Goal: Information Seeking & Learning: Learn about a topic

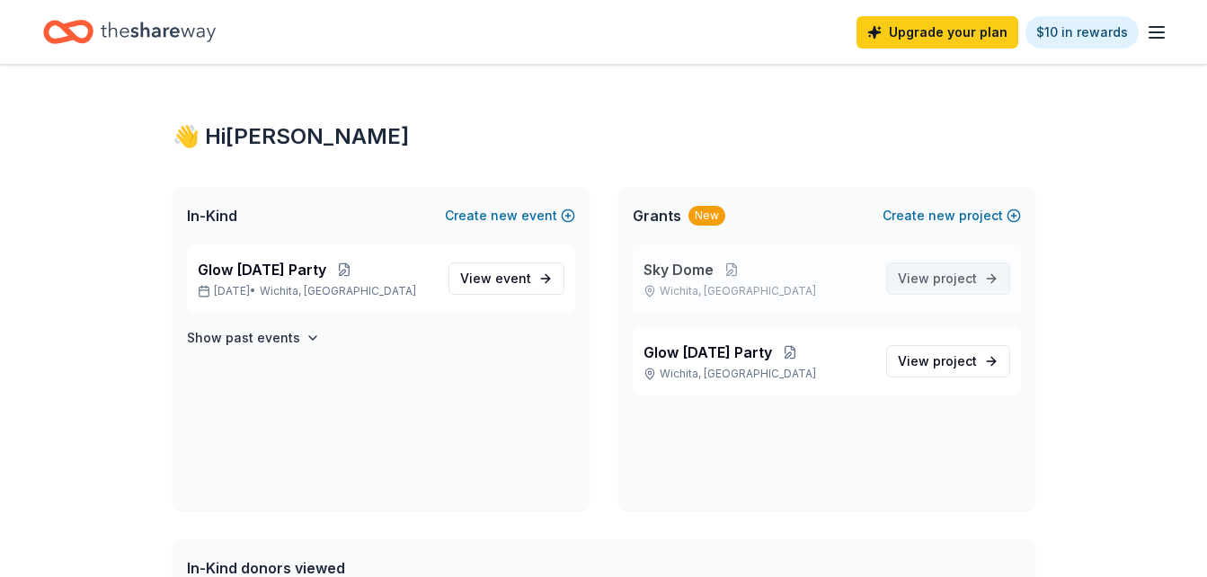
click at [962, 276] on span "project" at bounding box center [955, 277] width 44 height 15
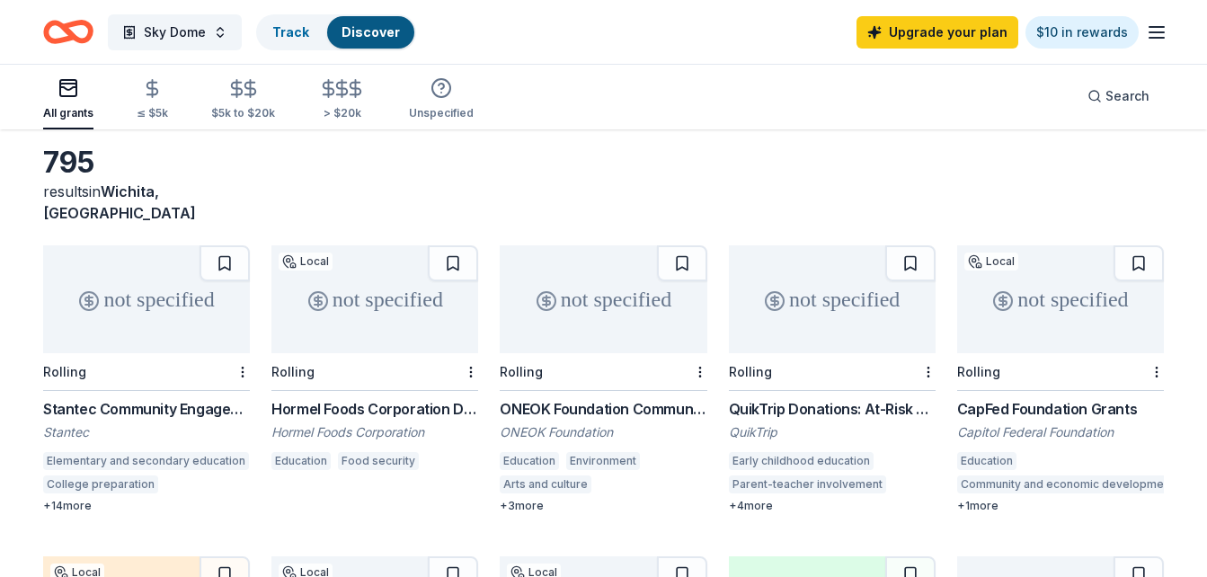
scroll to position [69, 0]
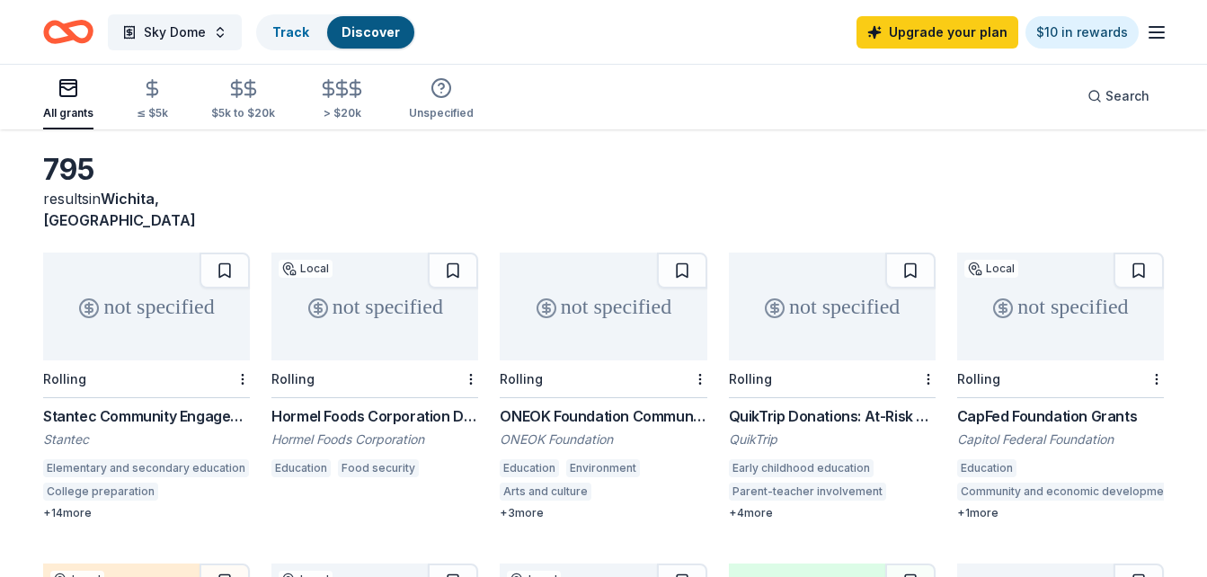
click at [83, 405] on div "Stantec Community Engagement Grant" at bounding box center [146, 416] width 207 height 22
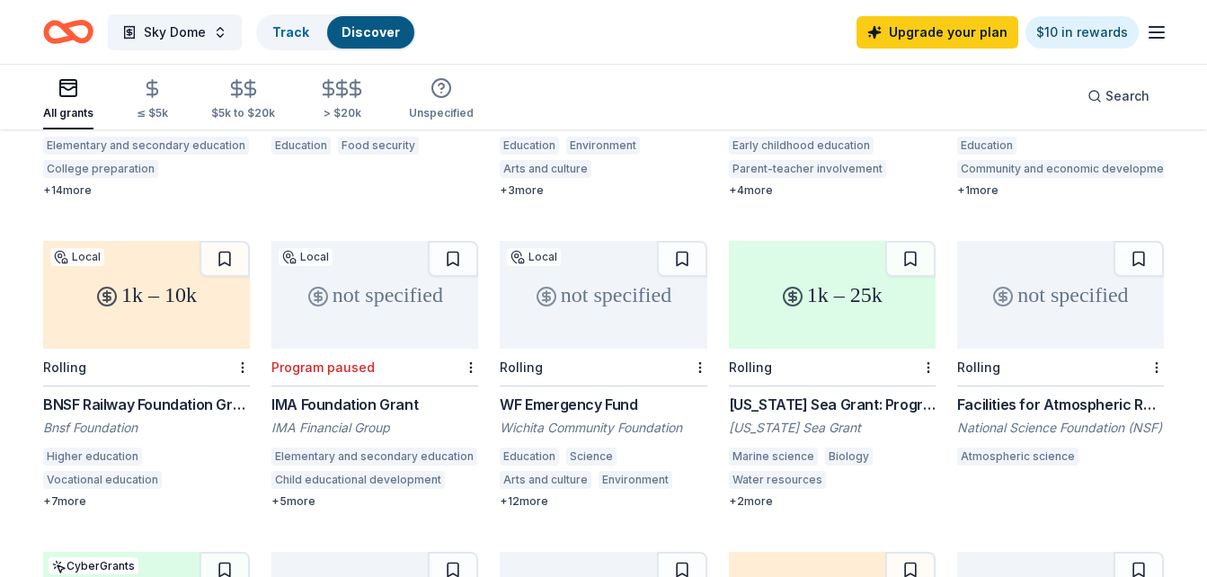
scroll to position [403, 0]
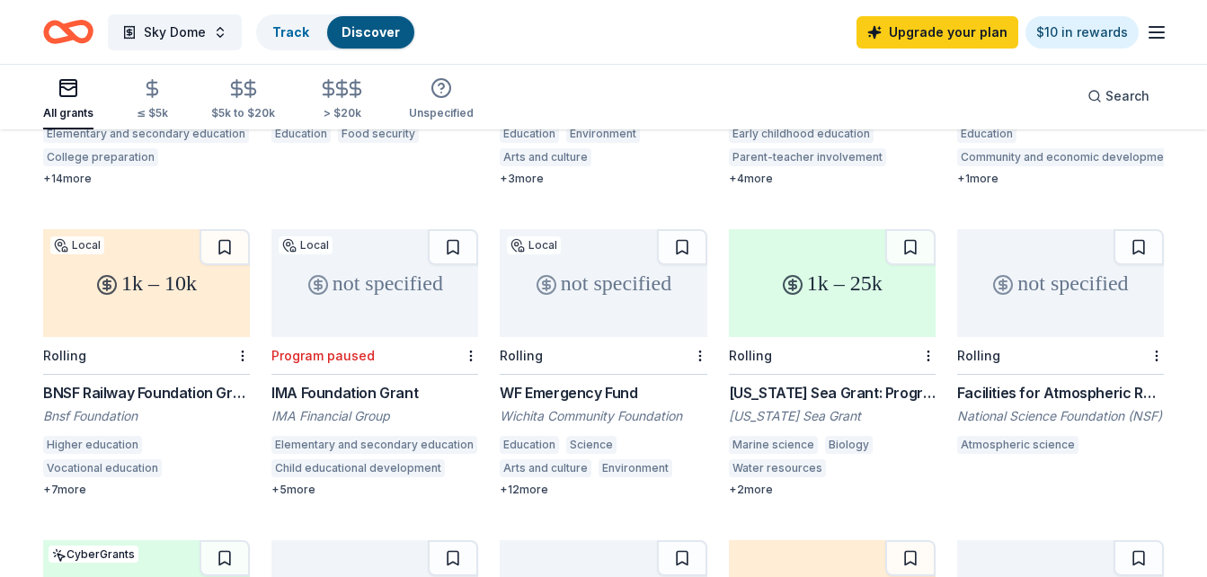
click at [562, 382] on div "WF Emergency Fund" at bounding box center [603, 393] width 207 height 22
click at [1082, 382] on div "Facilities for Atmospheric Research and Education" at bounding box center [1060, 393] width 207 height 22
click at [532, 148] on div "Arts and culture" at bounding box center [546, 157] width 92 height 18
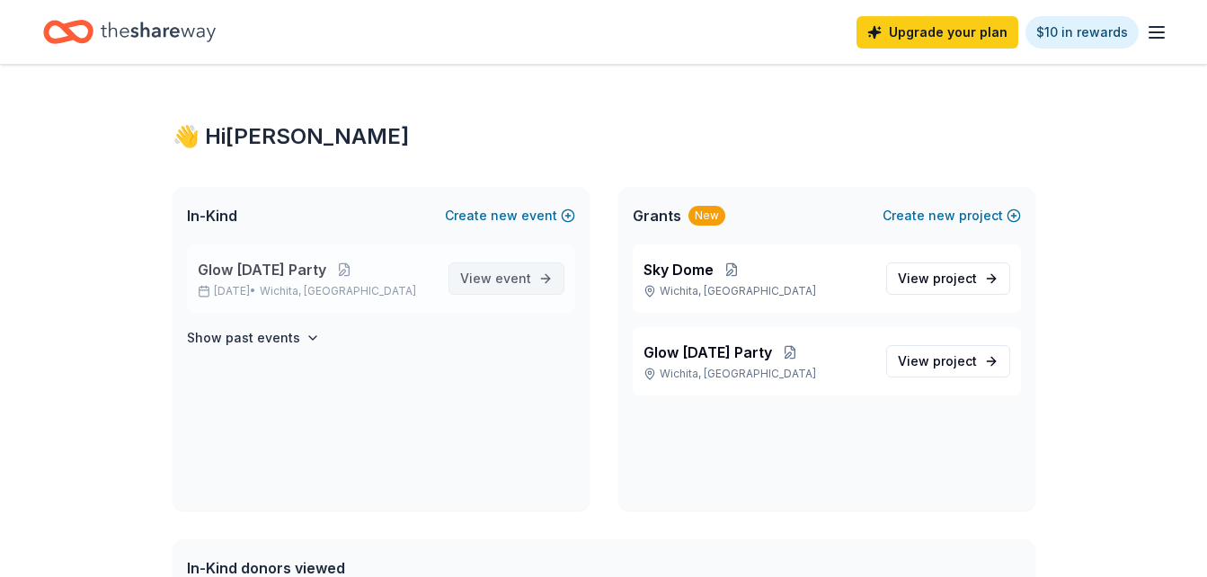
click at [500, 278] on span "event" at bounding box center [513, 277] width 36 height 15
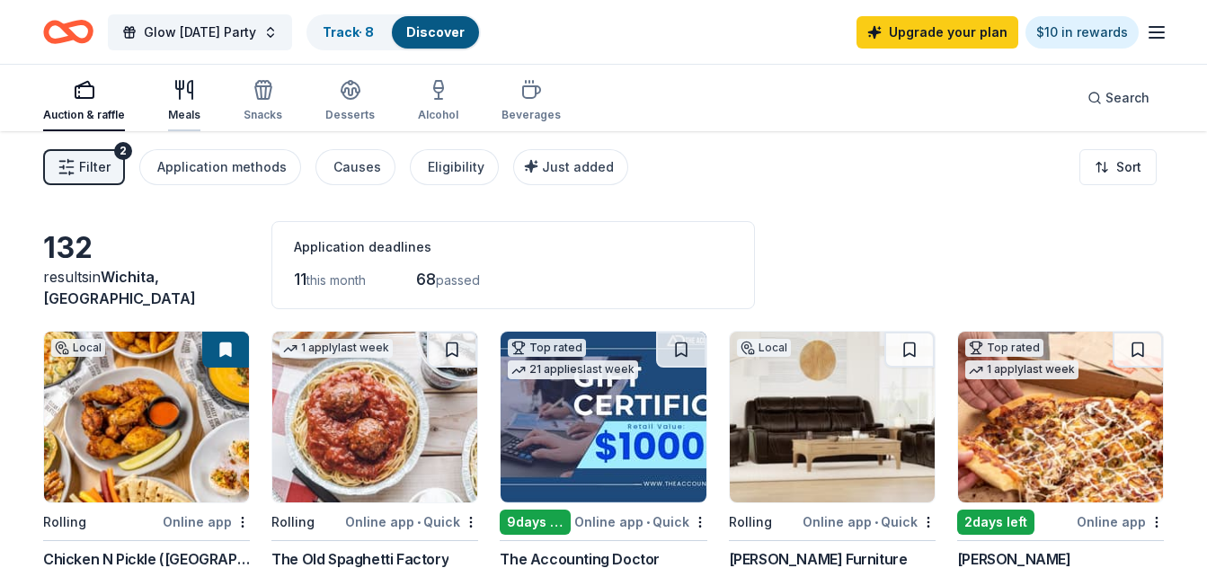
click at [190, 107] on div "Meals" at bounding box center [184, 100] width 32 height 43
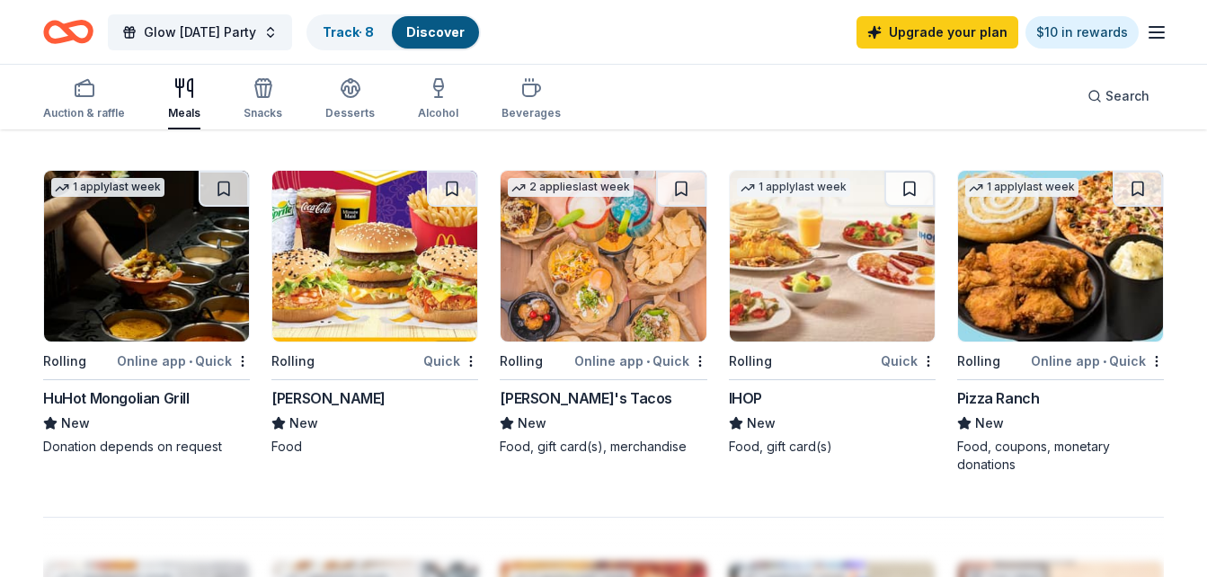
scroll to position [1209, 0]
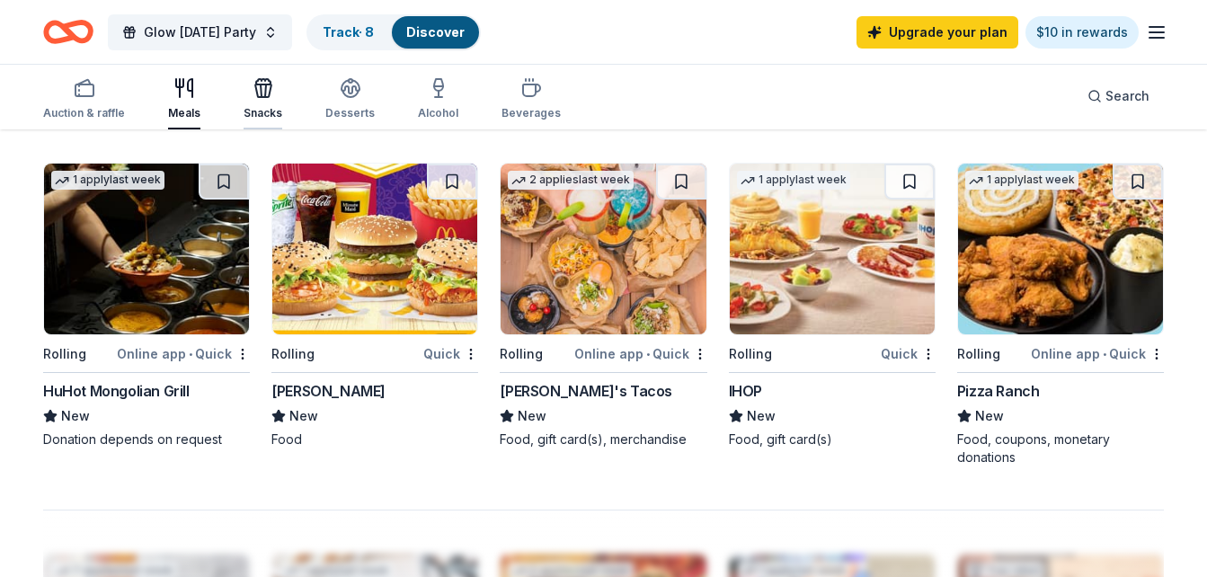
click at [259, 106] on div "Snacks" at bounding box center [263, 113] width 39 height 14
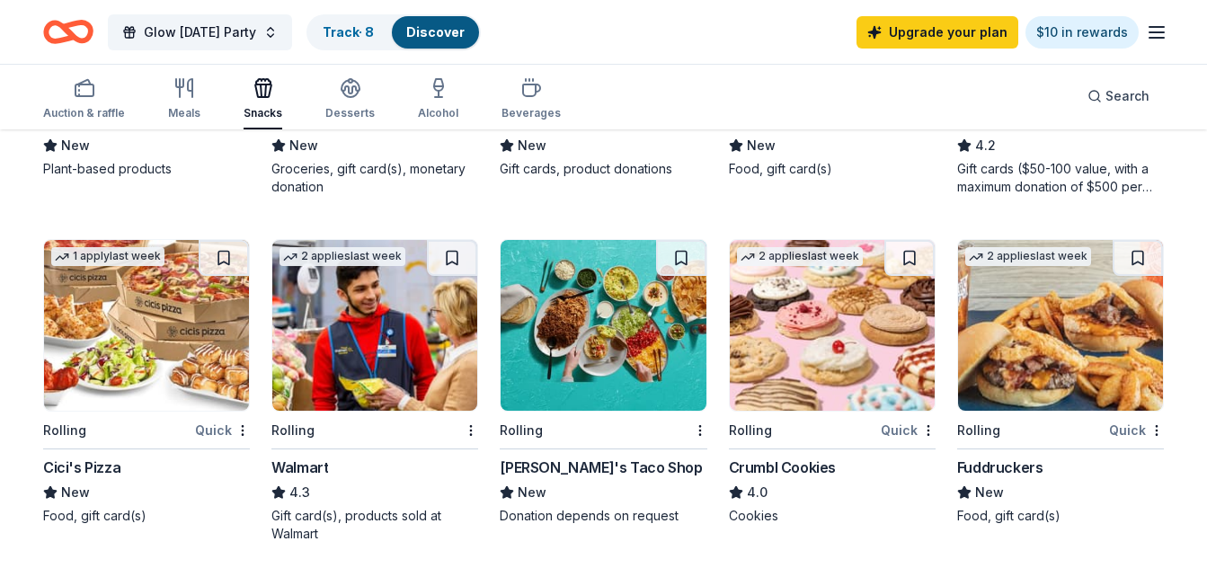
scroll to position [1150, 0]
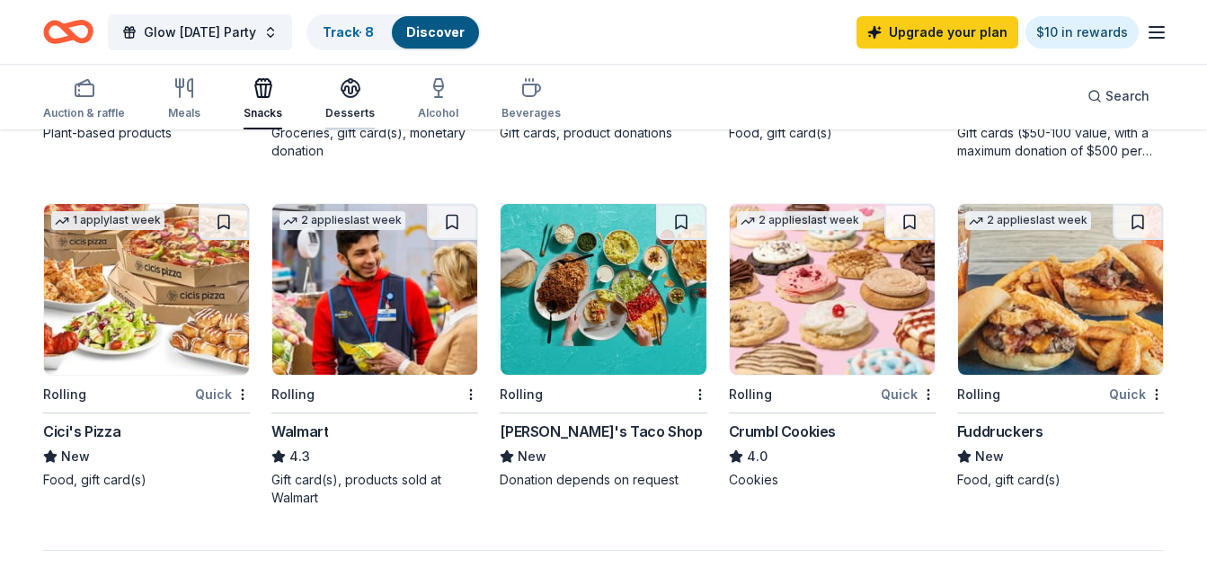
click at [341, 102] on div "Desserts" at bounding box center [349, 98] width 49 height 43
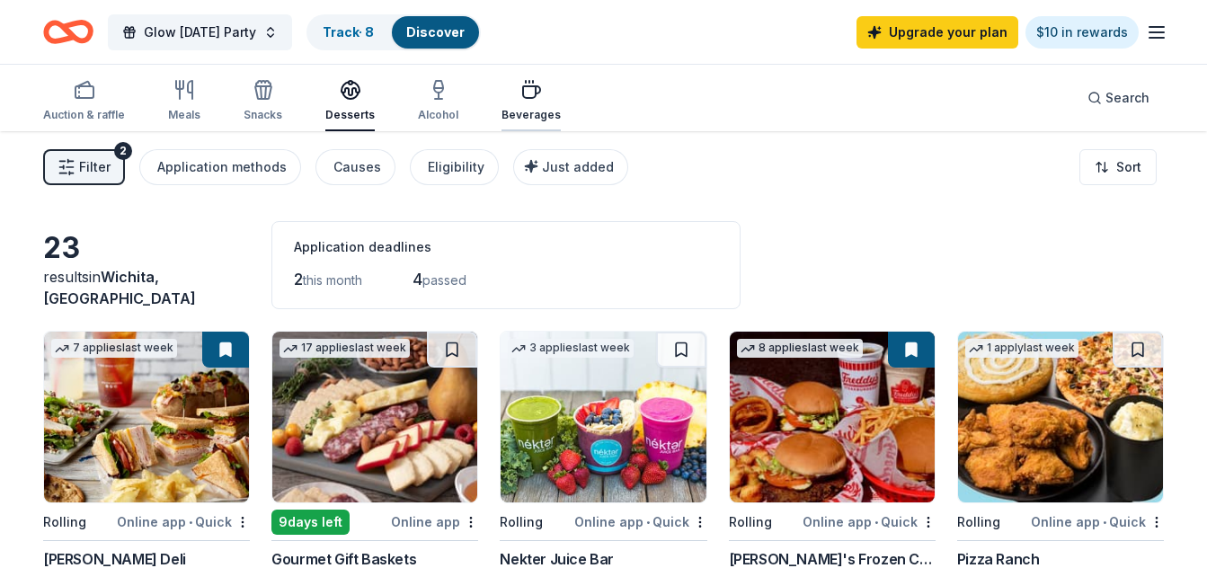
click at [518, 104] on div "Beverages" at bounding box center [530, 100] width 59 height 43
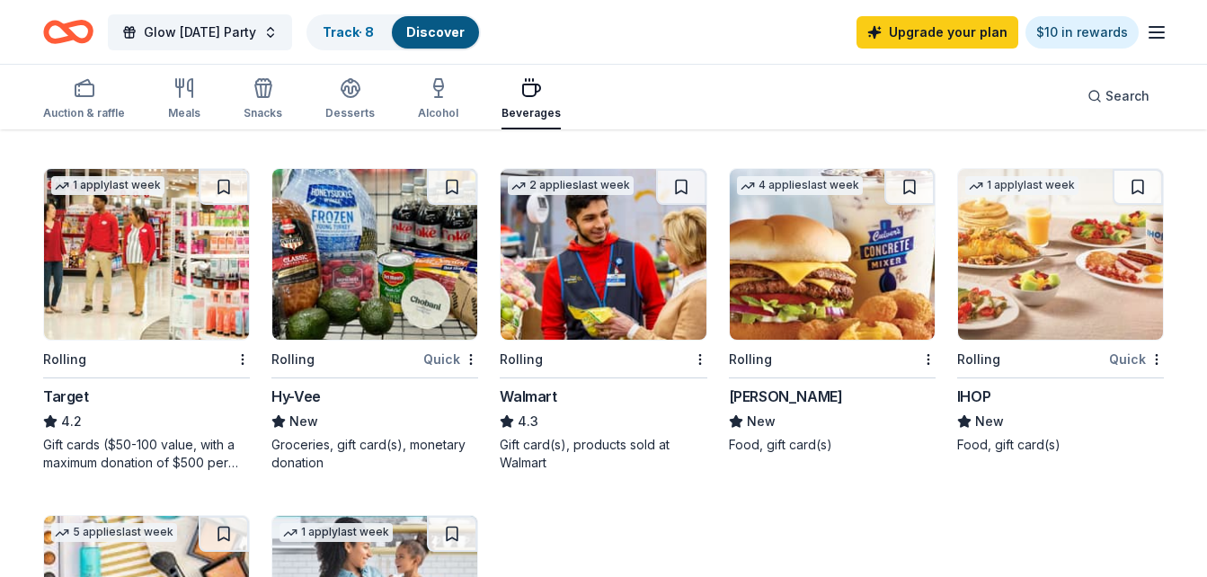
scroll to position [494, 0]
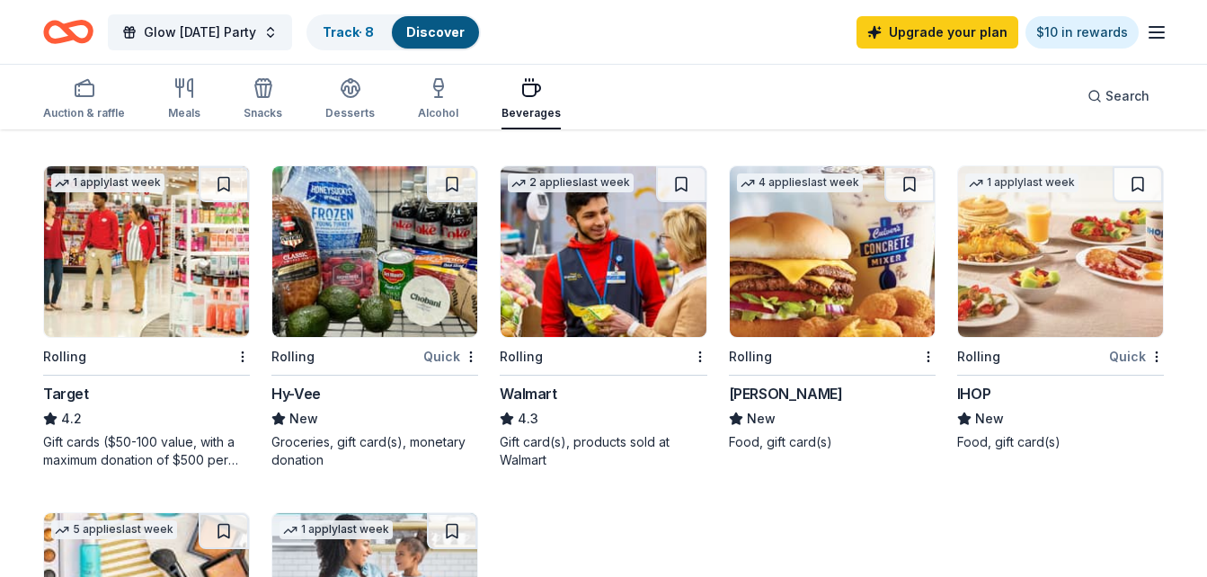
click at [73, 393] on div "Target" at bounding box center [66, 394] width 46 height 22
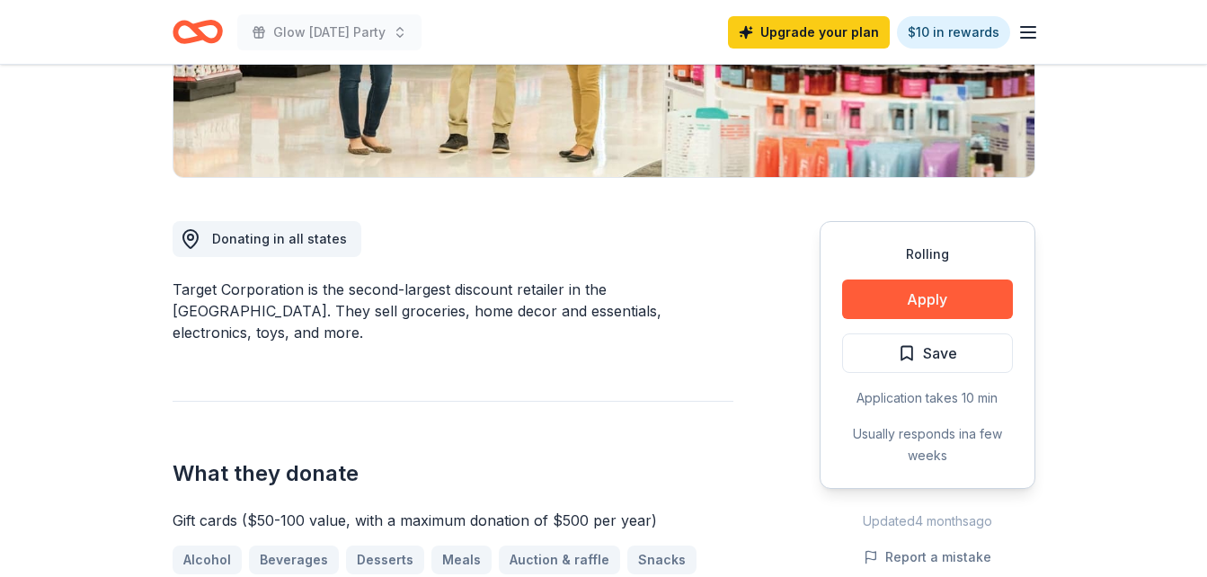
scroll to position [349, 0]
